Goal: Transaction & Acquisition: Book appointment/travel/reservation

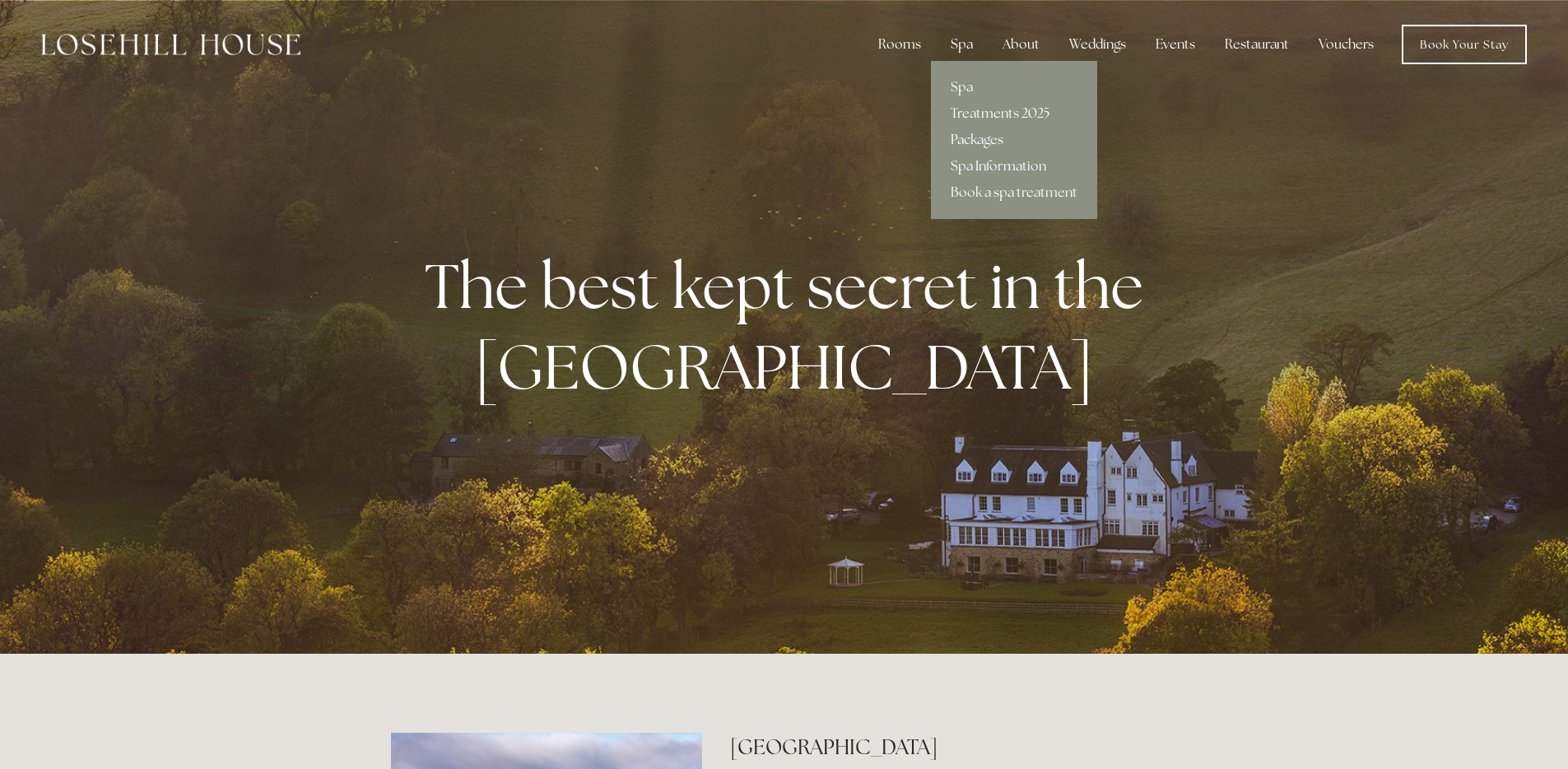
click at [994, 141] on link "Packages" at bounding box center [1014, 139] width 166 height 26
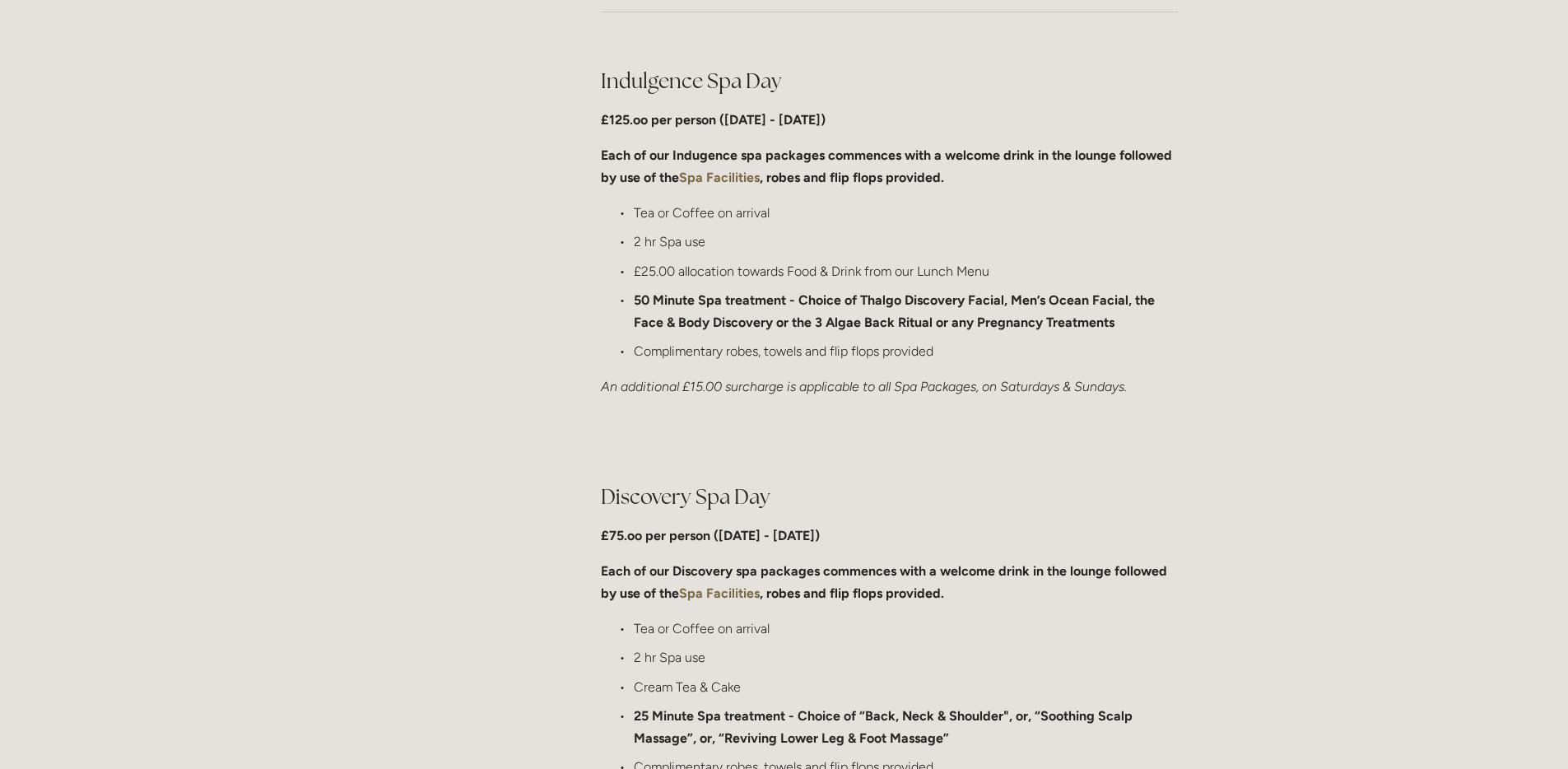
scroll to position [785, 0]
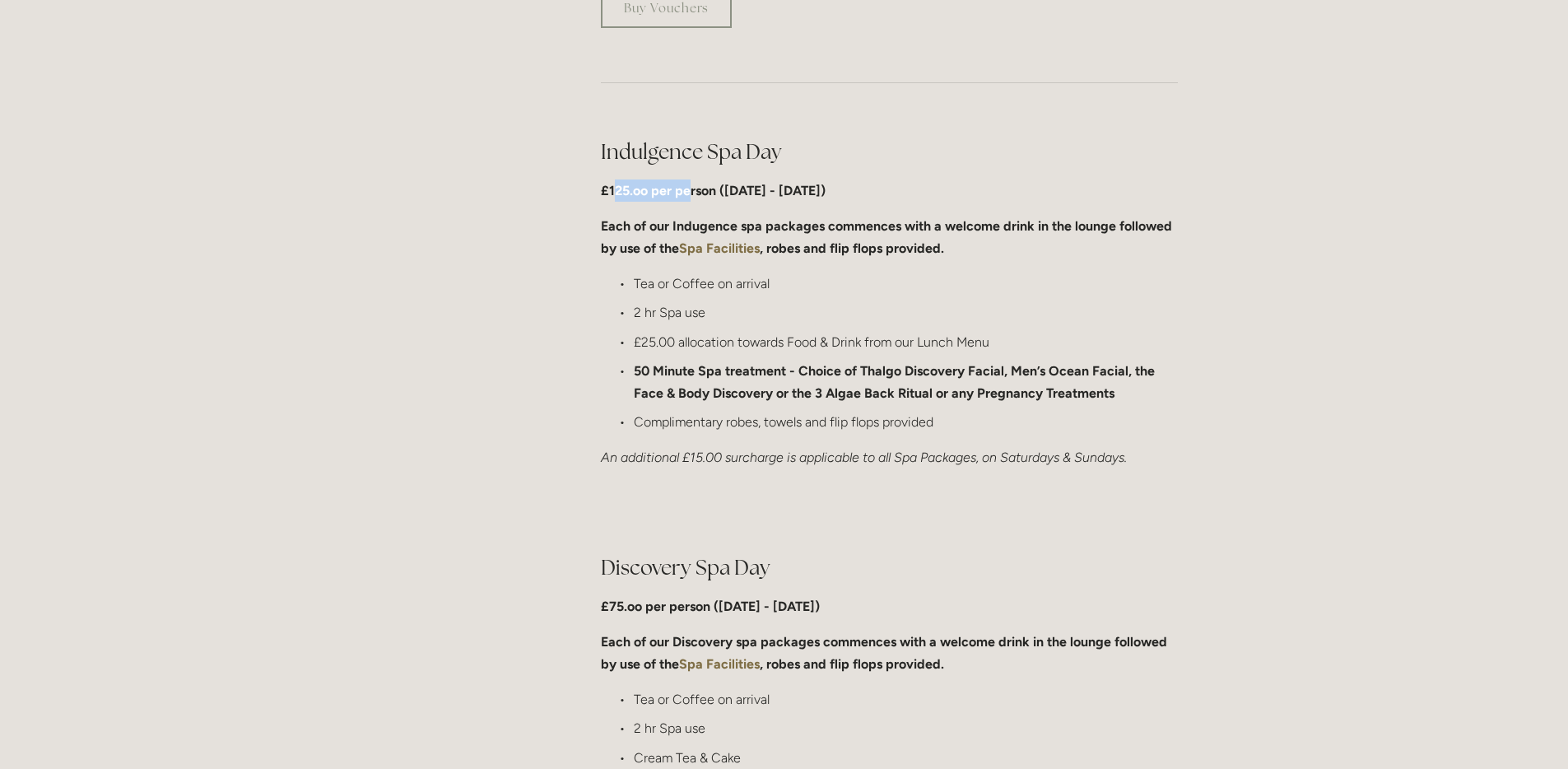
drag, startPoint x: 613, startPoint y: 198, endPoint x: 688, endPoint y: 200, distance: 75.0
click at [688, 200] on p "£125.oo per person (Monday - Friday)" at bounding box center [888, 190] width 577 height 22
drag, startPoint x: 649, startPoint y: 282, endPoint x: 728, endPoint y: 279, distance: 79.1
click at [728, 279] on p "Tea or Coffee on arrival" at bounding box center [906, 283] width 544 height 22
drag, startPoint x: 651, startPoint y: 311, endPoint x: 688, endPoint y: 315, distance: 37.2
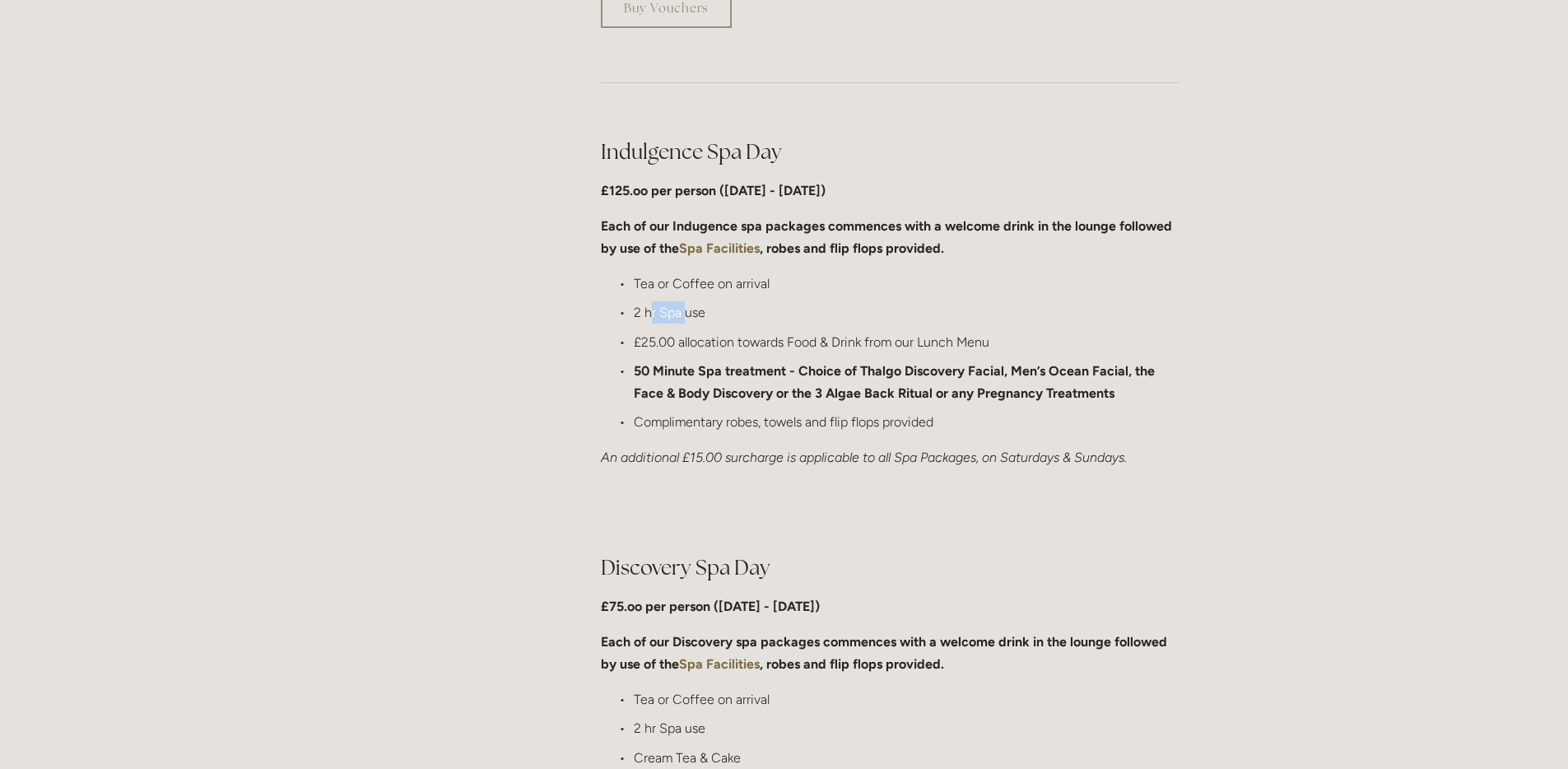
click at [688, 315] on p "2 hr Spa use" at bounding box center [906, 313] width 544 height 22
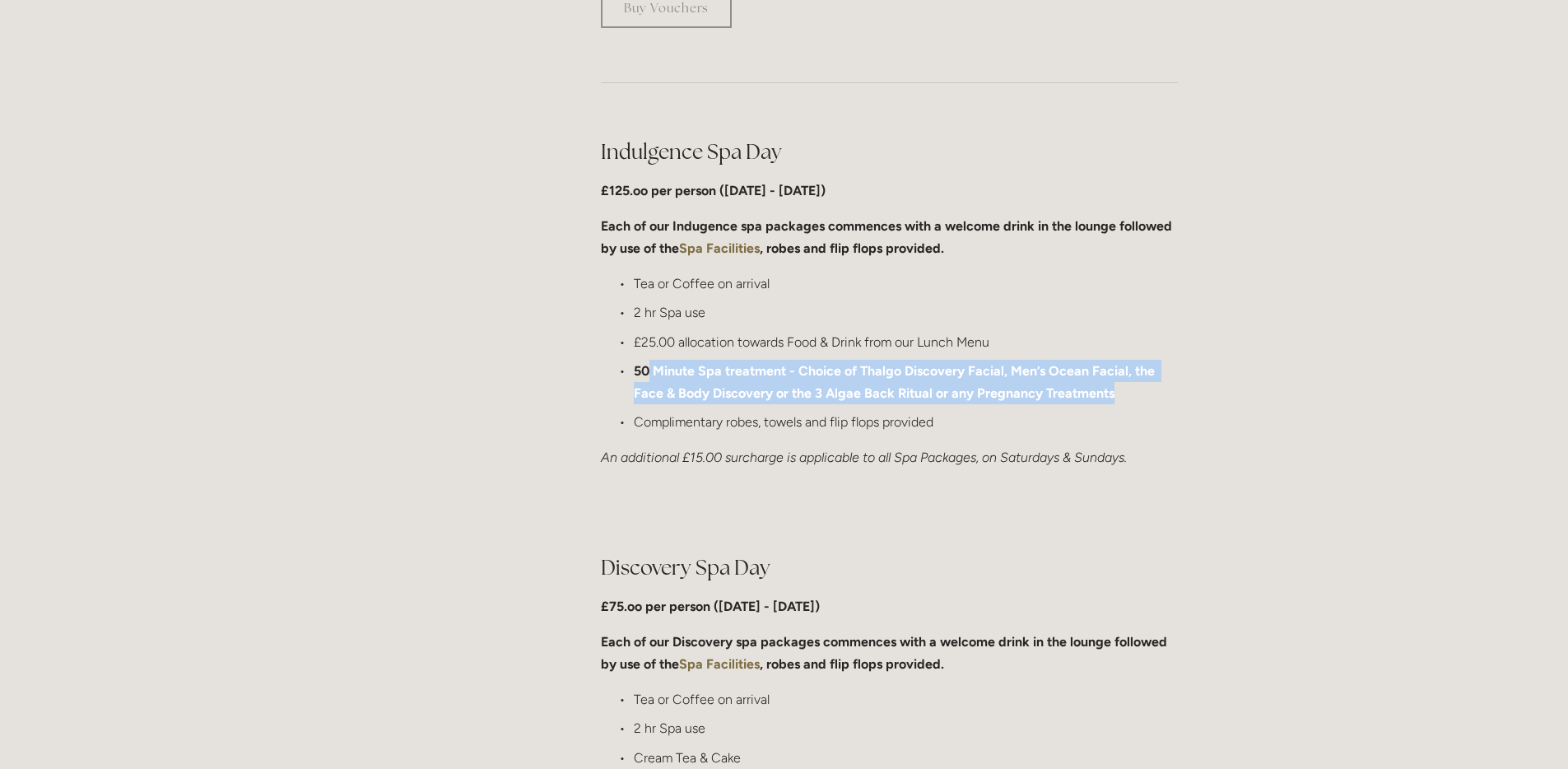
drag, startPoint x: 647, startPoint y: 372, endPoint x: 1124, endPoint y: 405, distance: 478.1
click at [1124, 405] on p "50 Minute Spa treatment - Choice of Thalgo Discovery Facial, Men’s Ocean Facial…" at bounding box center [906, 382] width 544 height 45
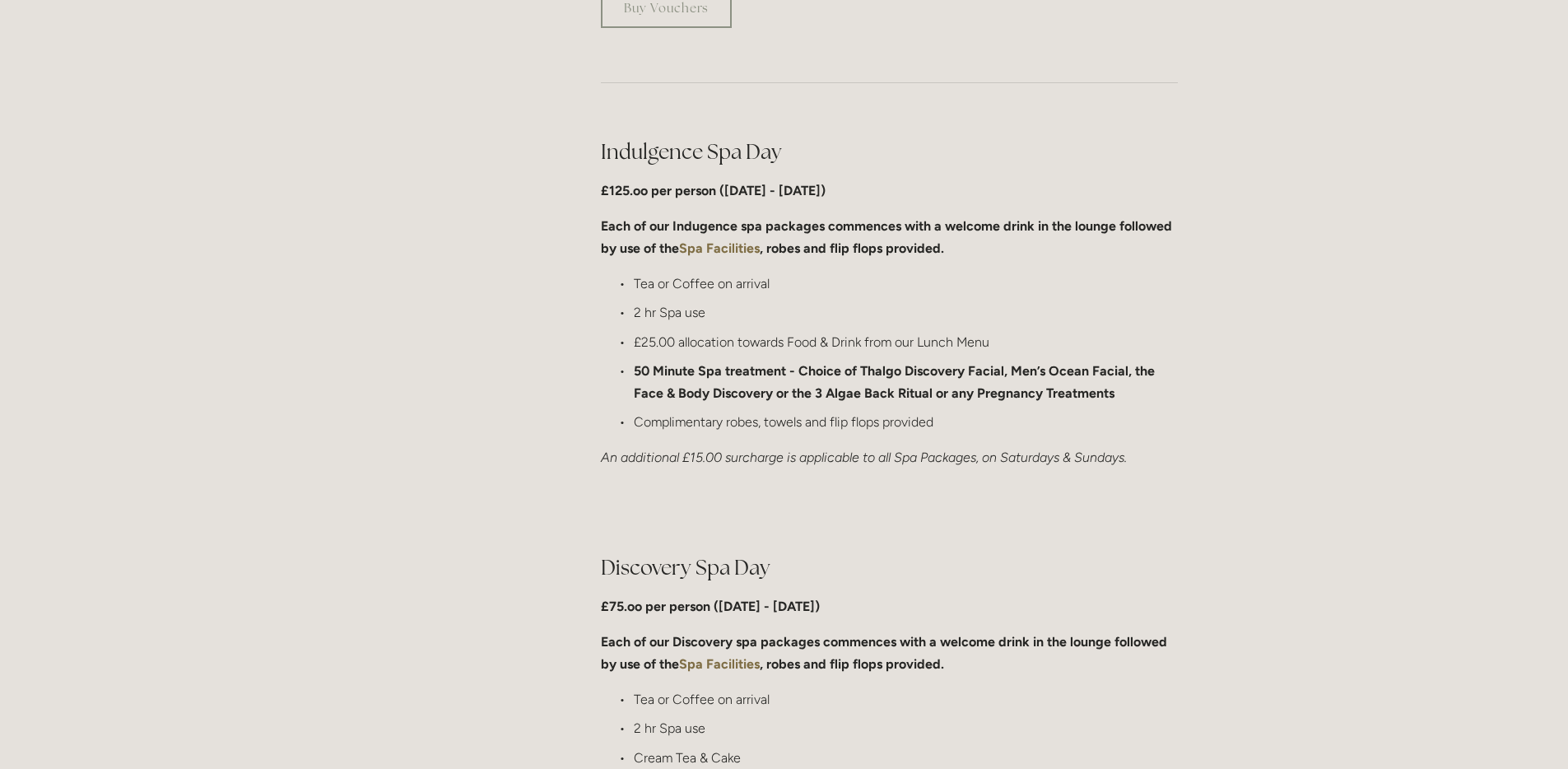
click at [982, 422] on p "Complimentary robes, towels and flip flops provided" at bounding box center [906, 422] width 544 height 22
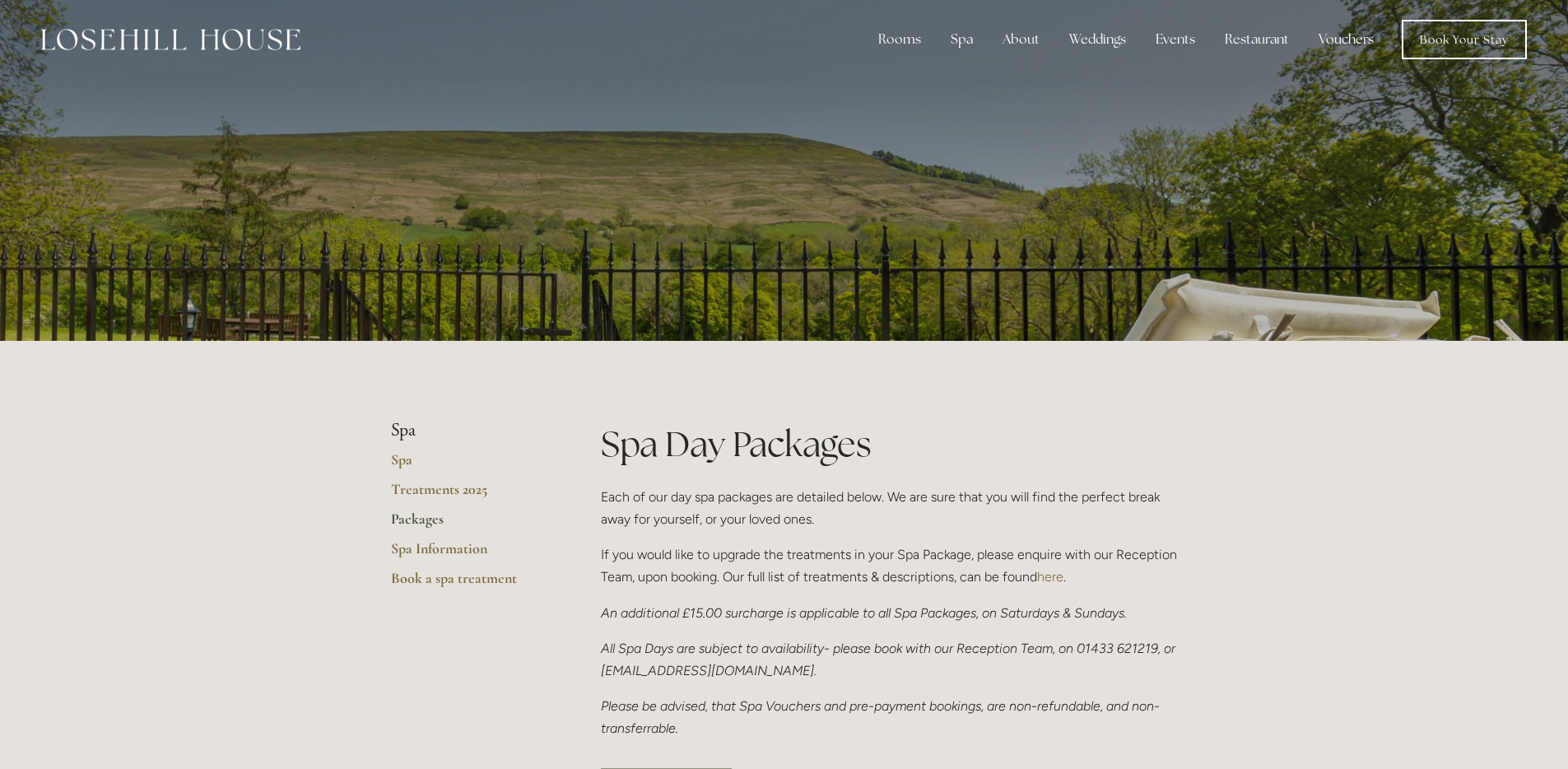
scroll to position [0, 0]
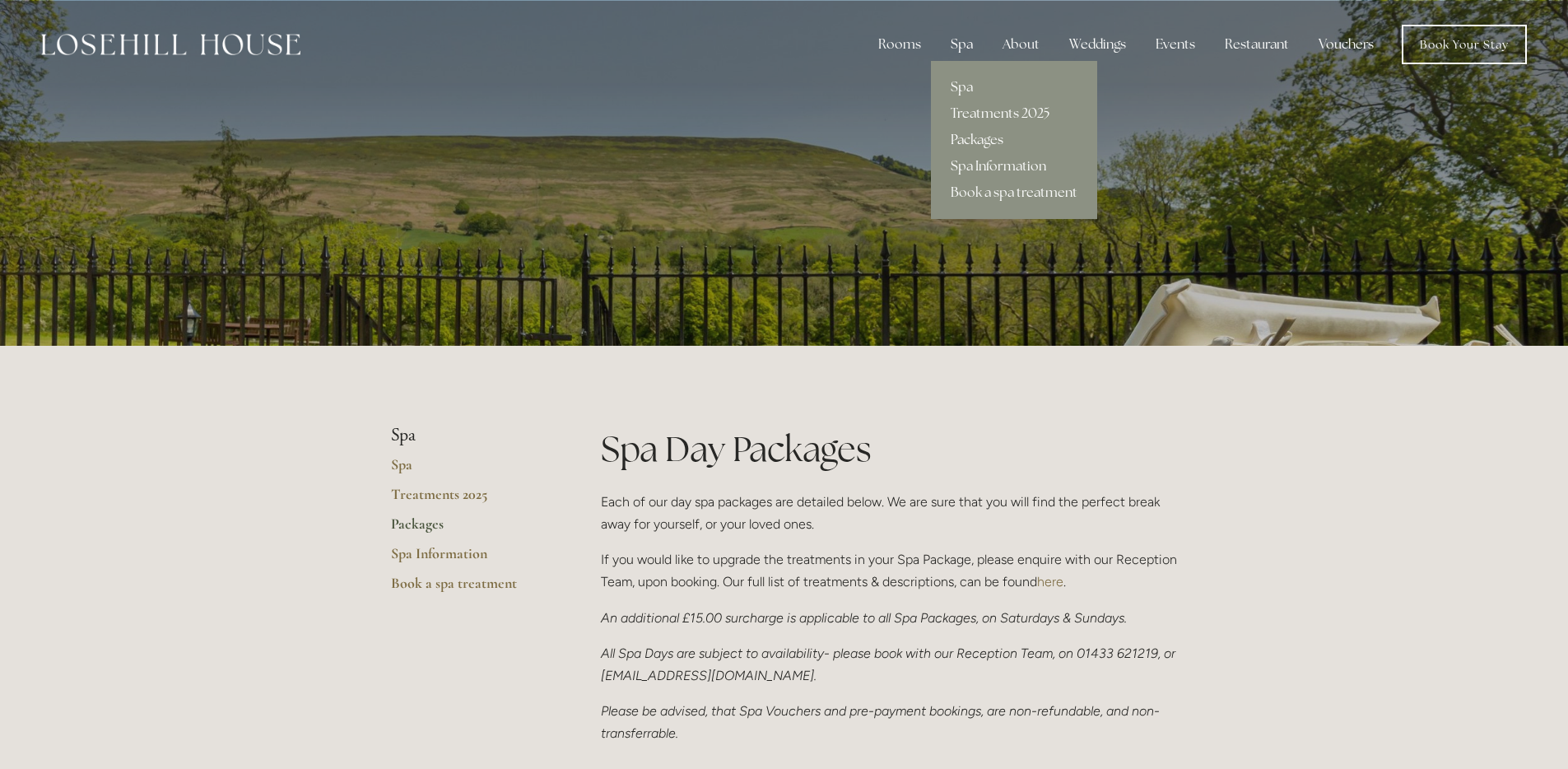
click at [975, 47] on div "Spa" at bounding box center [961, 45] width 48 height 33
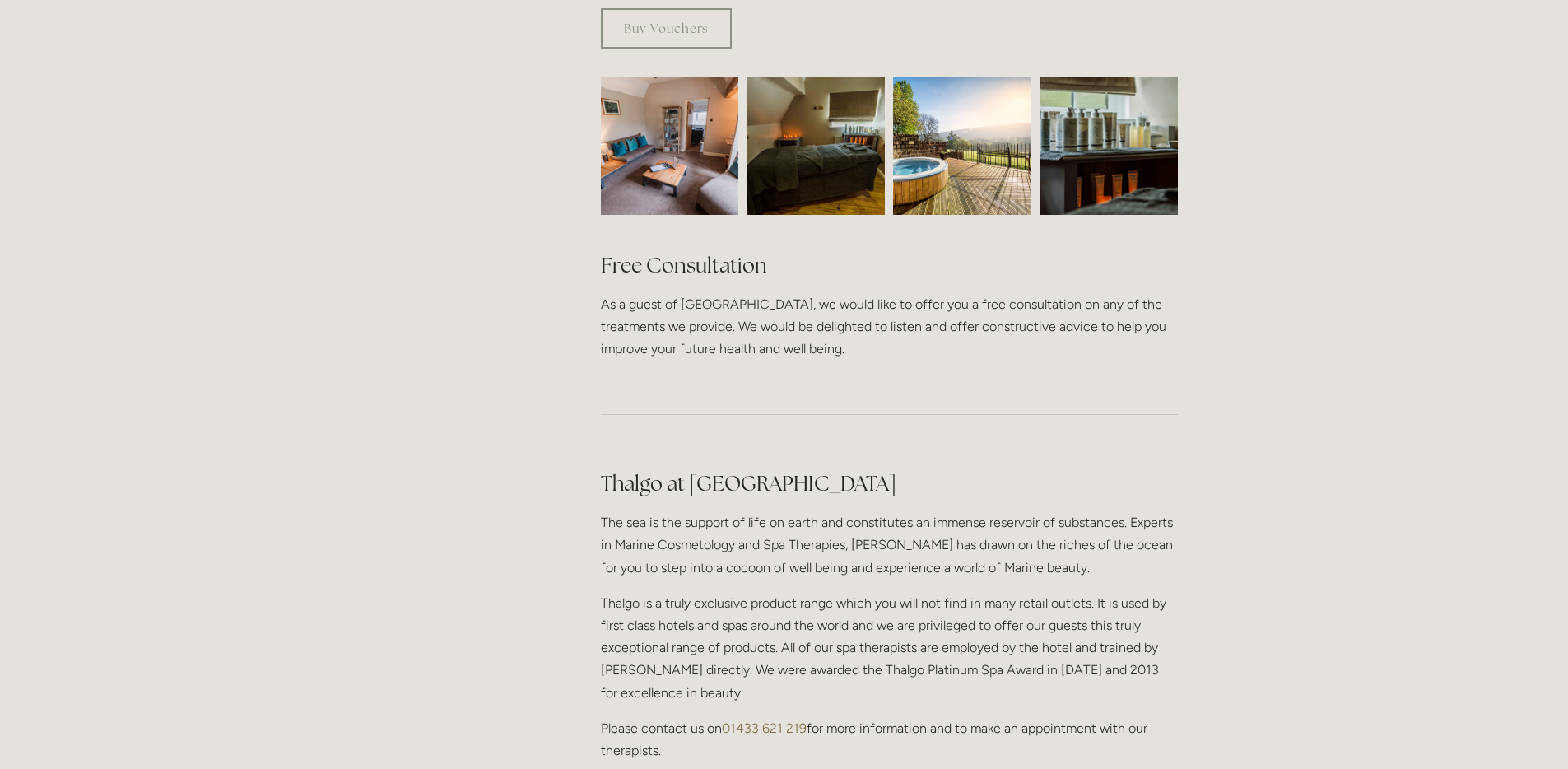
scroll to position [1061, 0]
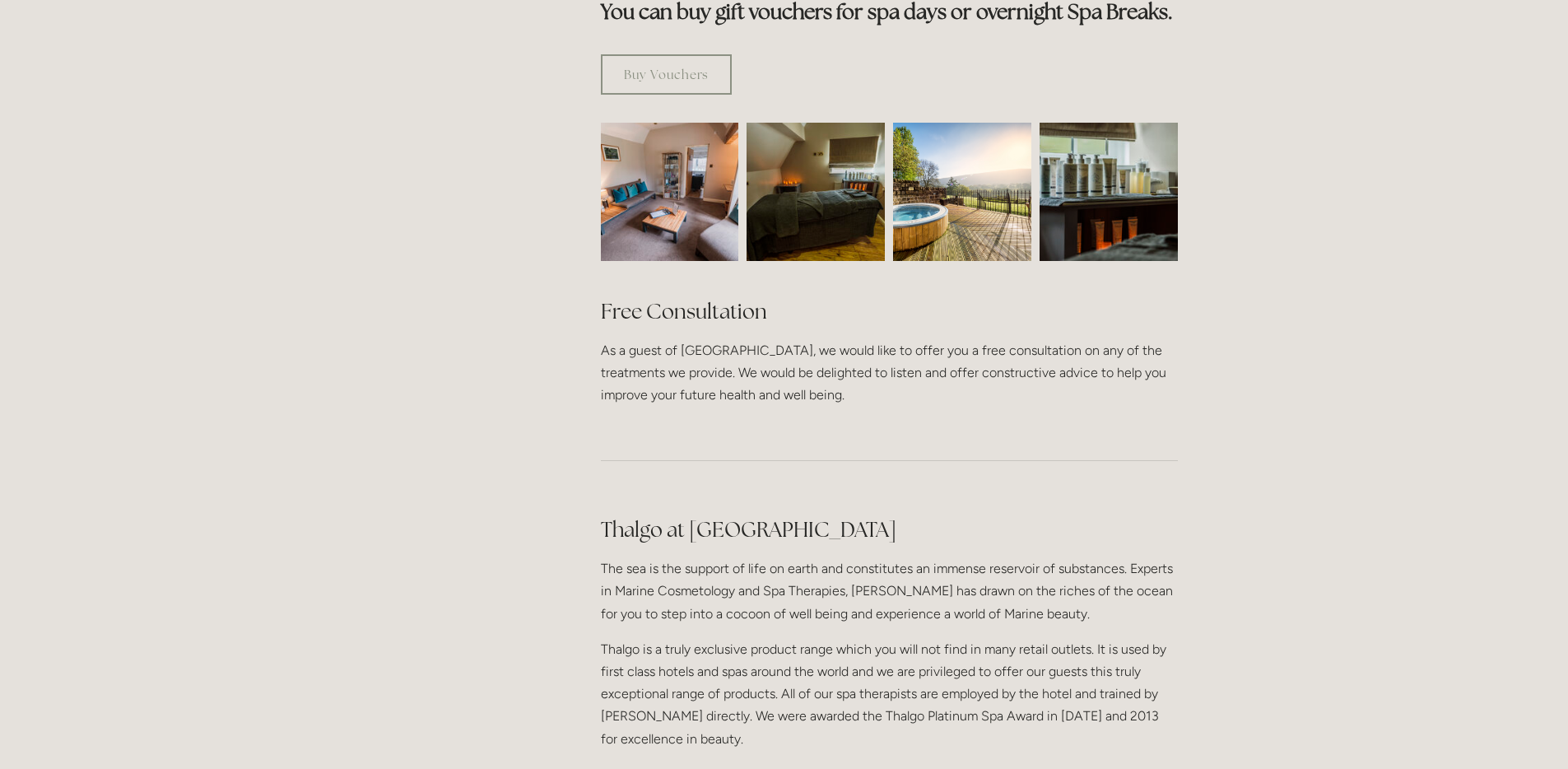
click at [931, 170] on img at bounding box center [962, 192] width 138 height 138
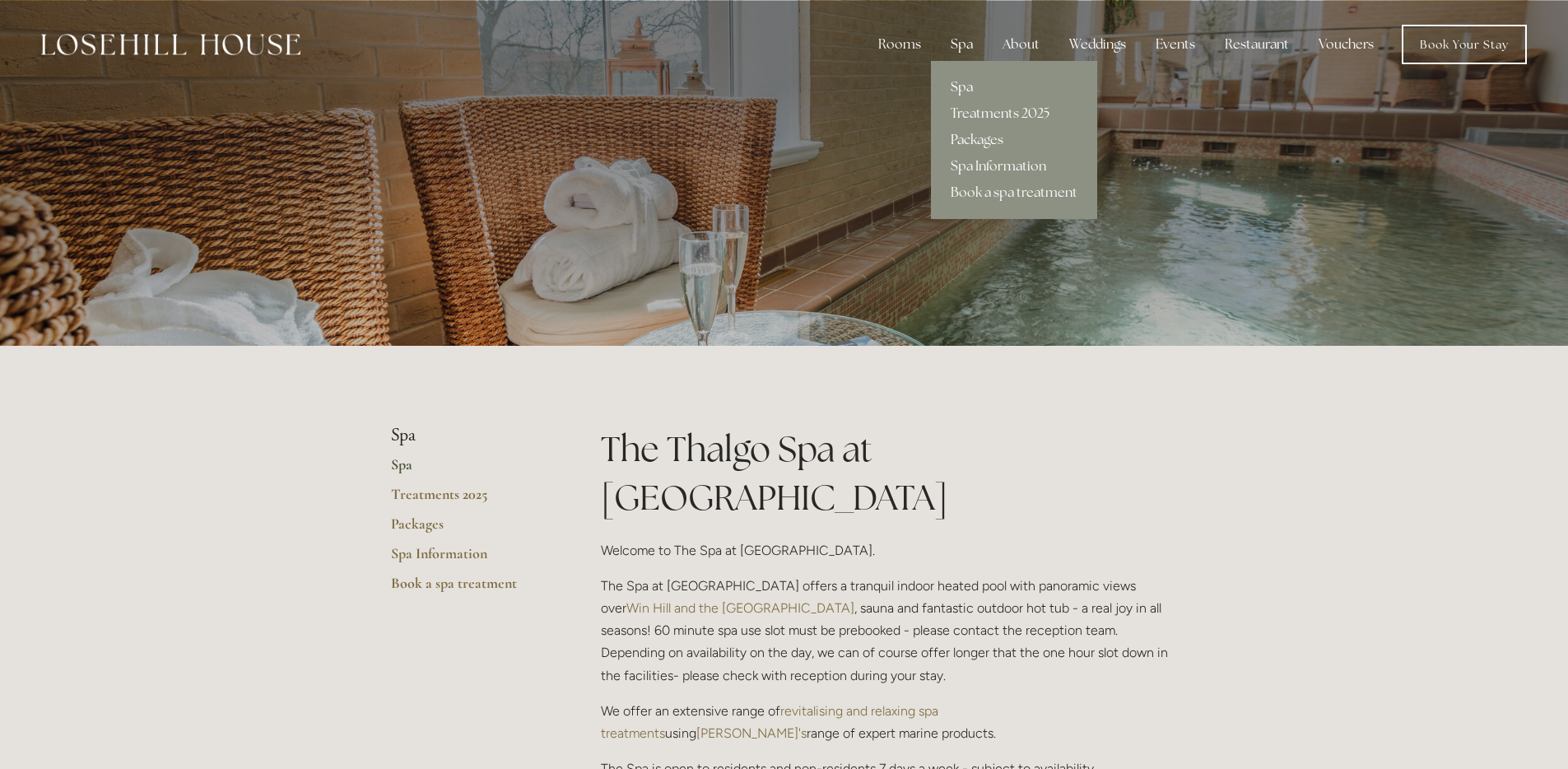
click at [958, 138] on link "Packages" at bounding box center [1014, 139] width 166 height 26
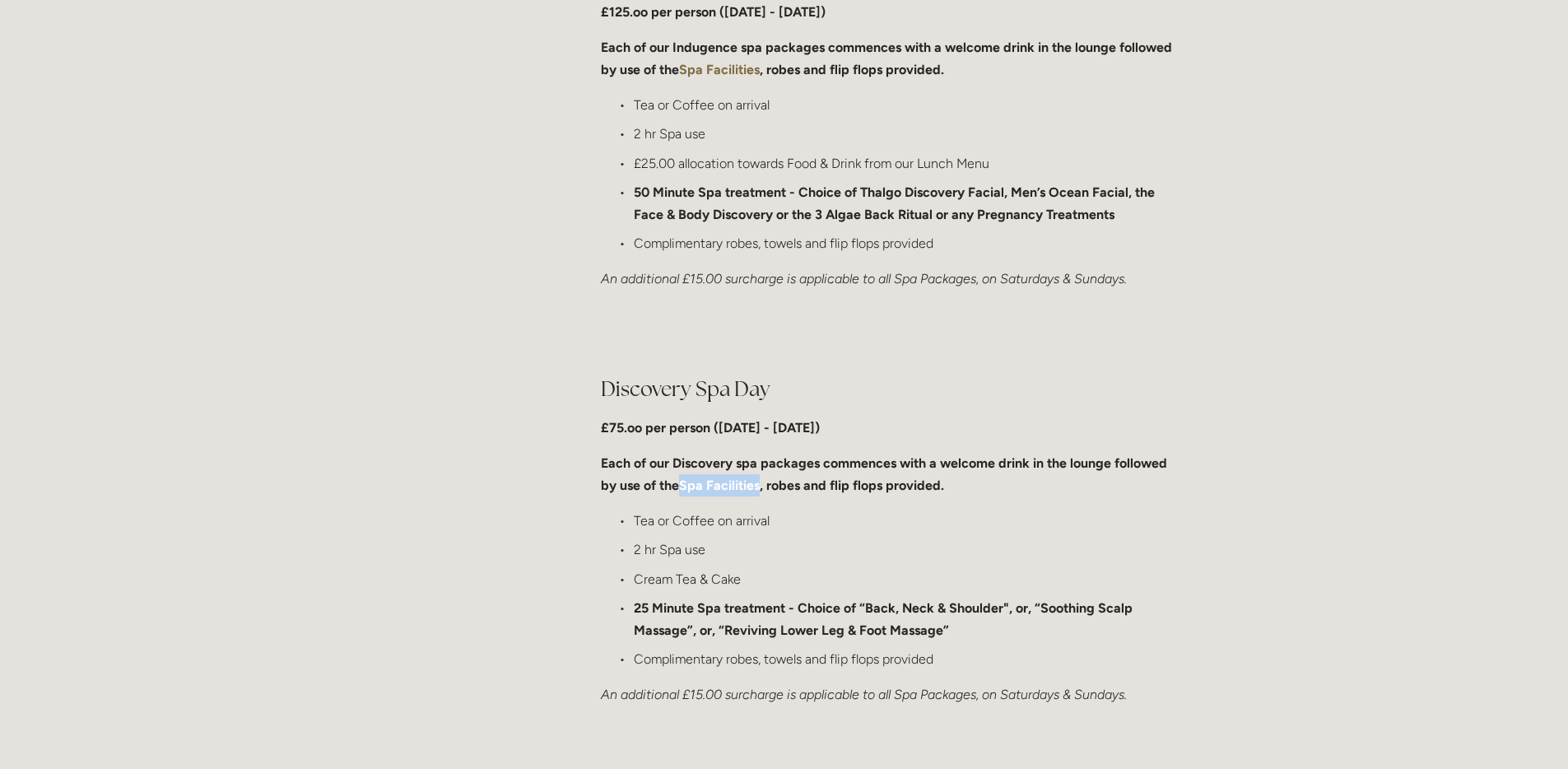
scroll to position [661, 0]
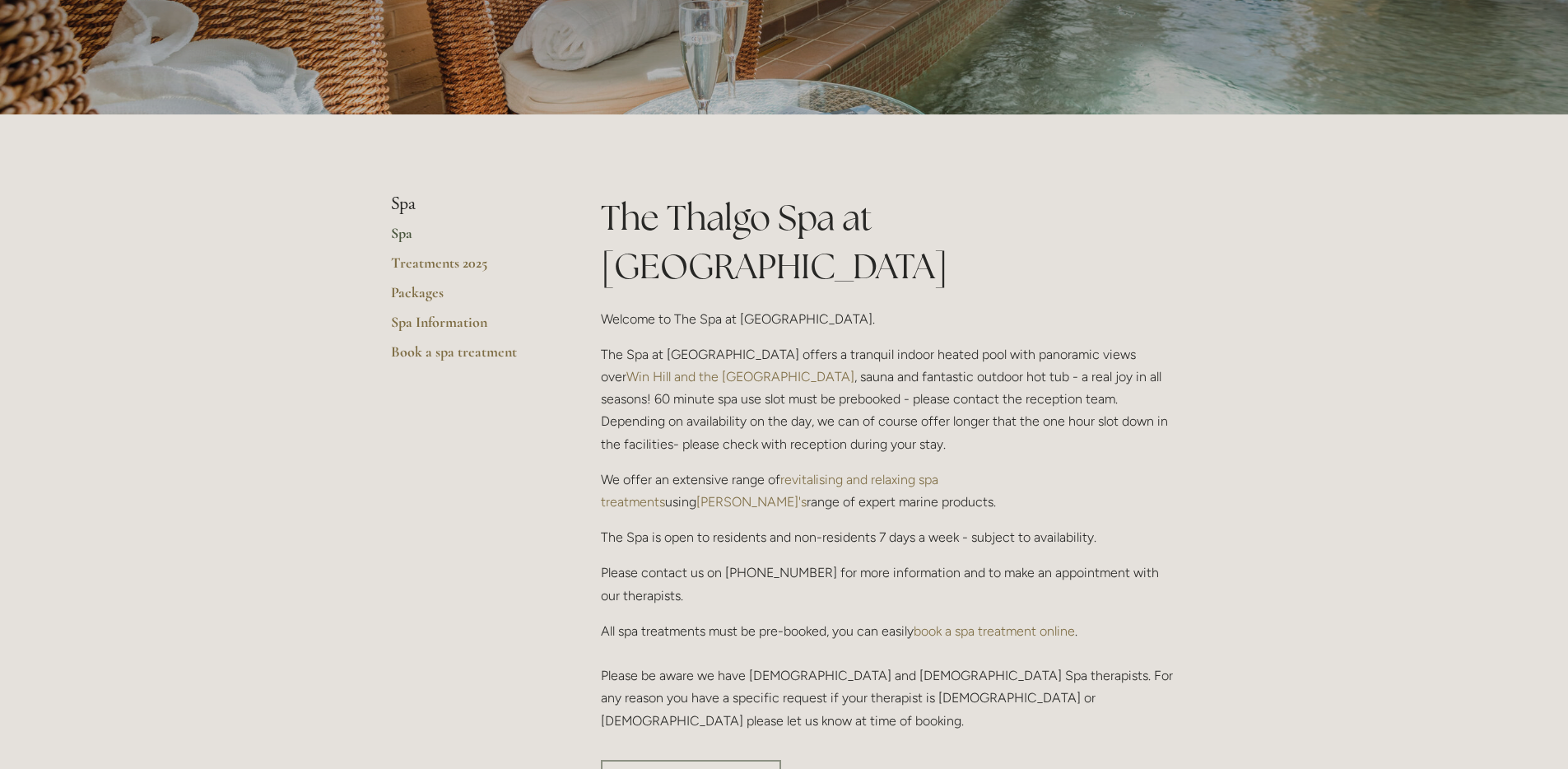
scroll to position [255, 0]
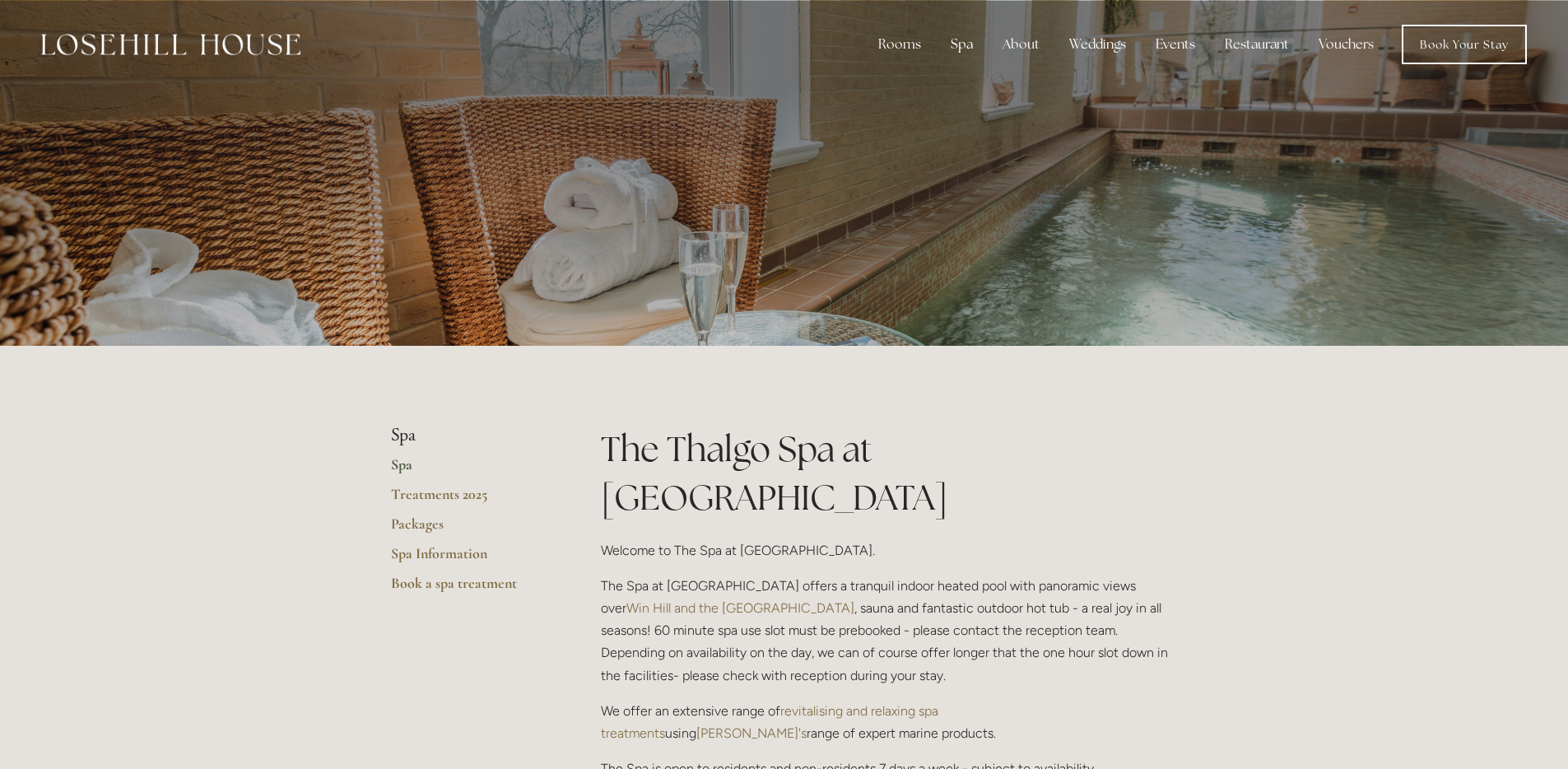
scroll to position [255, 0]
